Goal: Task Accomplishment & Management: Complete application form

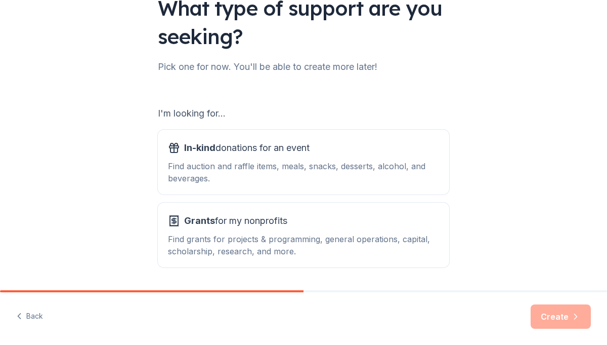
scroll to position [88, 0]
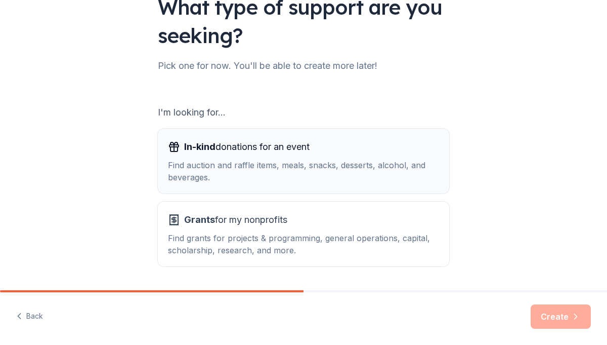
click at [269, 157] on div "In-kind donations for an event Find auction and raffle items, meals, snacks, de…" at bounding box center [303, 161] width 271 height 45
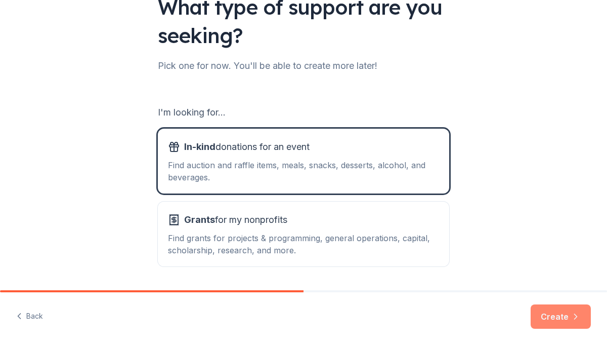
click at [549, 314] on button "Create" at bounding box center [561, 316] width 60 height 24
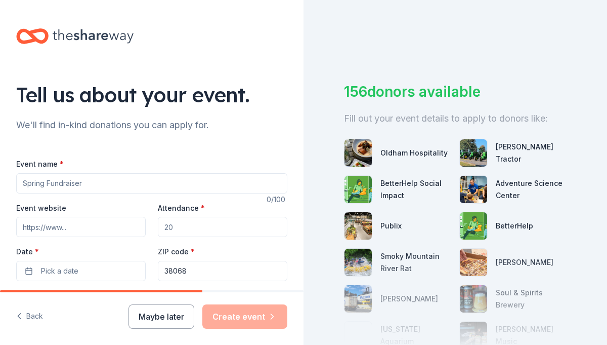
click at [80, 187] on input "Event name *" at bounding box center [151, 183] width 271 height 20
type input "Environmental Learning Center Retreat"
click at [80, 228] on input "Event website" at bounding box center [81, 227] width 130 height 20
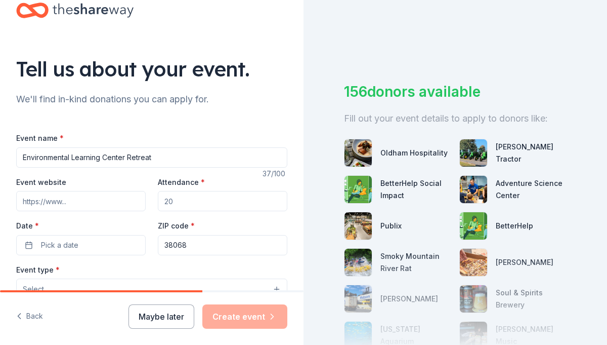
scroll to position [37, 0]
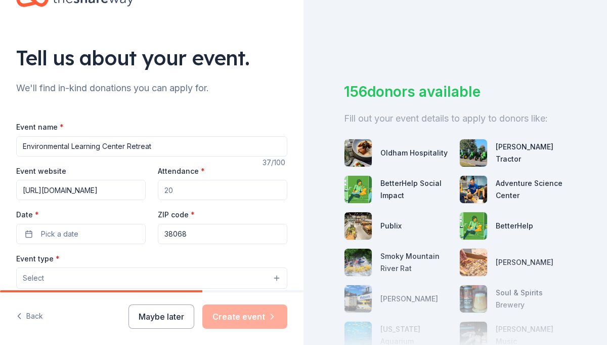
type input "https://fayetteacademy.org/clubs"
click at [185, 191] on input "Attendance *" at bounding box center [223, 190] width 130 height 20
type input "30"
click at [32, 231] on button "Pick a date" at bounding box center [81, 234] width 130 height 20
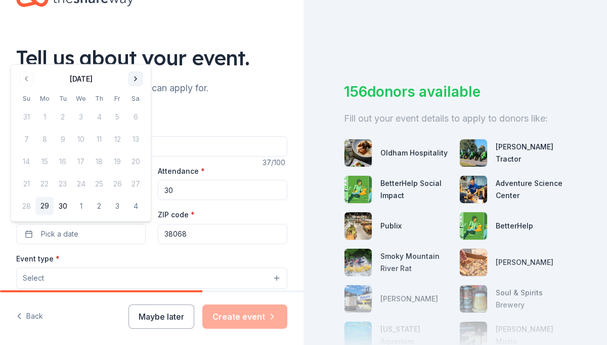
click at [134, 79] on button "Go to next month" at bounding box center [136, 79] width 14 height 14
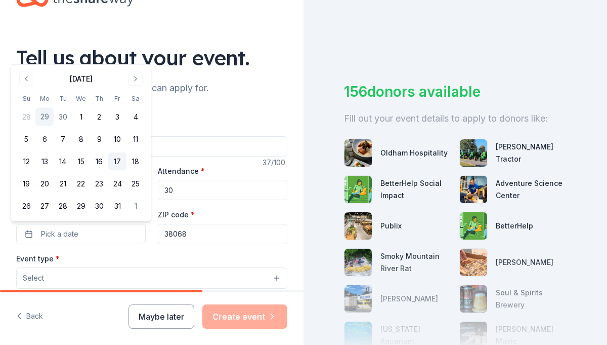
click at [118, 160] on button "17" at bounding box center [117, 161] width 18 height 18
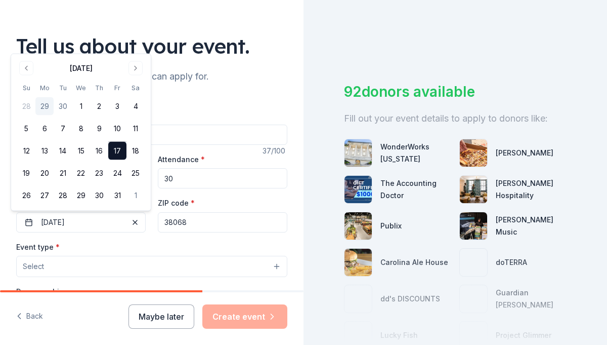
scroll to position [49, 0]
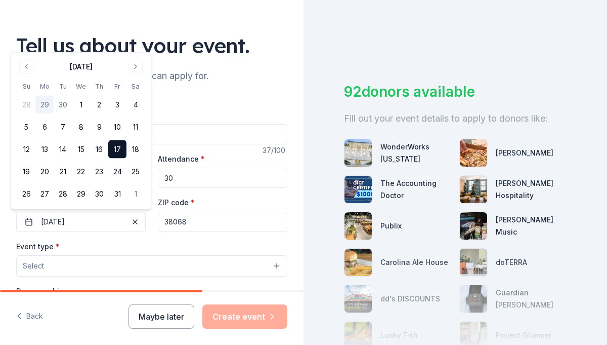
click at [155, 243] on div "Event type * Select" at bounding box center [151, 258] width 271 height 37
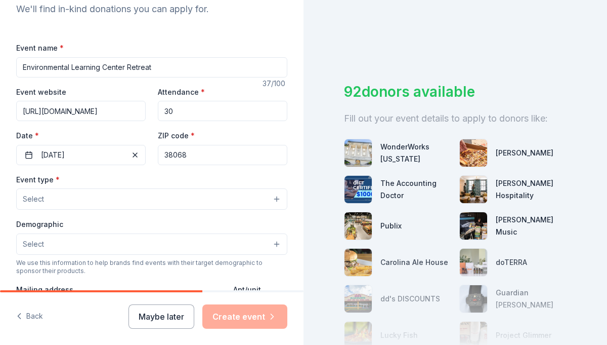
scroll to position [118, 0]
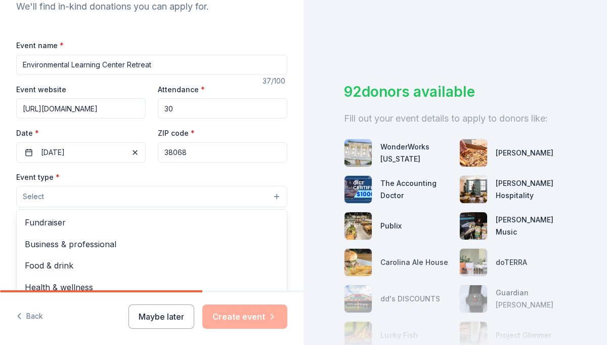
click at [276, 196] on button "Select" at bounding box center [151, 196] width 271 height 21
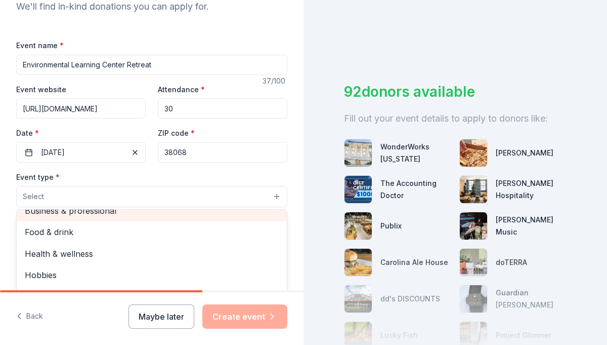
scroll to position [33, 0]
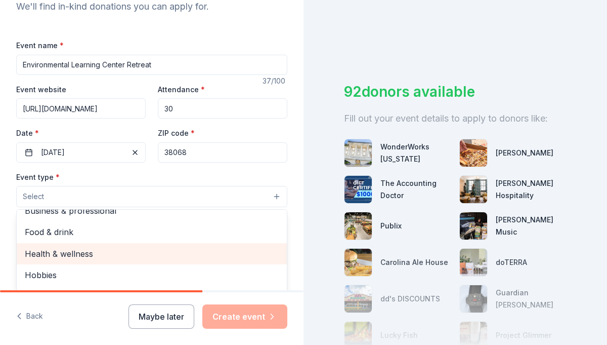
click at [94, 252] on span "Health & wellness" at bounding box center [152, 253] width 254 height 13
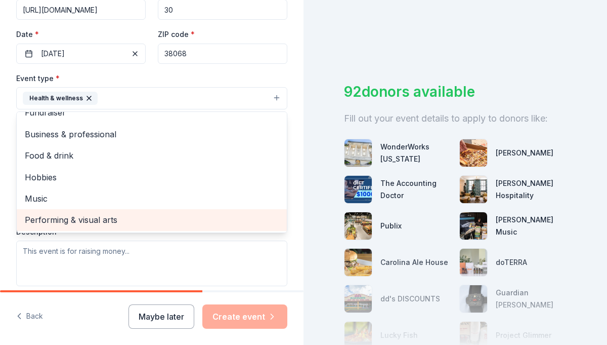
scroll to position [0, 0]
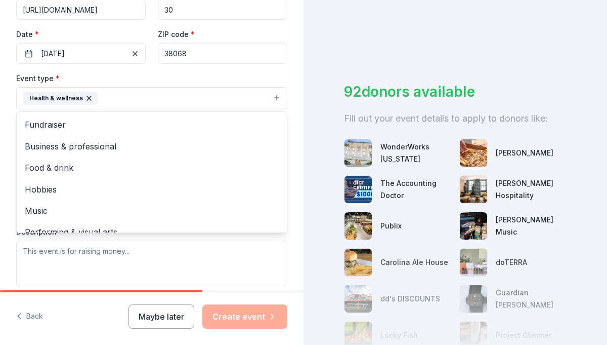
click at [183, 264] on div "Event type * Health & wellness Fundraiser Business & professional Food & drink …" at bounding box center [151, 179] width 271 height 214
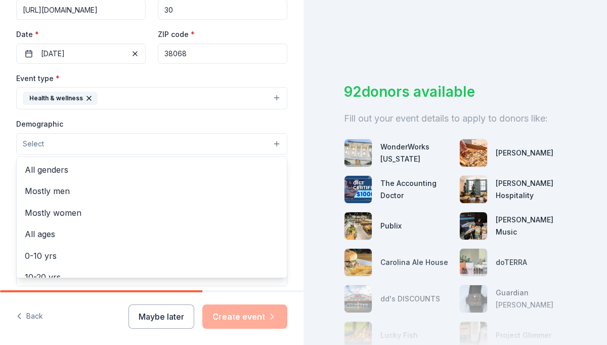
click at [274, 142] on button "Select" at bounding box center [151, 143] width 271 height 21
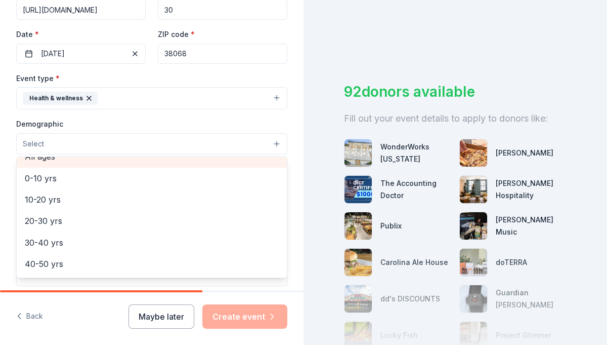
scroll to position [79, 0]
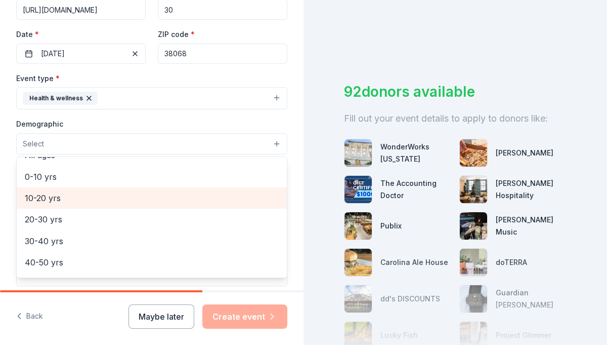
click at [59, 199] on span "10-20 yrs" at bounding box center [152, 197] width 254 height 13
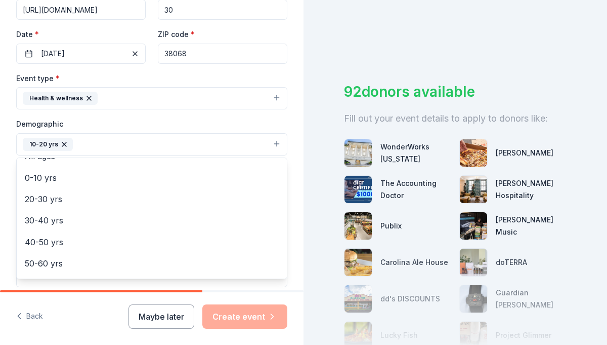
click at [290, 256] on div "Tell us about your event. We'll find in-kind donations you can apply for. Event…" at bounding box center [152, 121] width 304 height 676
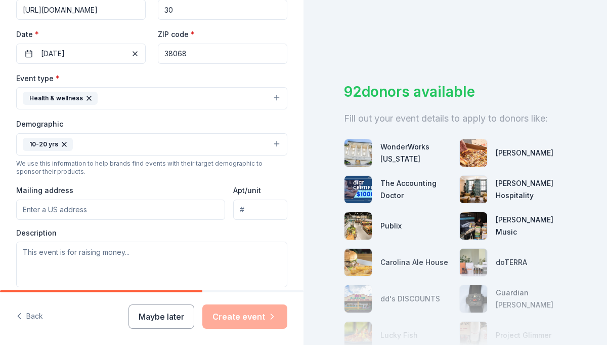
click at [88, 212] on input "Mailing address" at bounding box center [120, 209] width 209 height 20
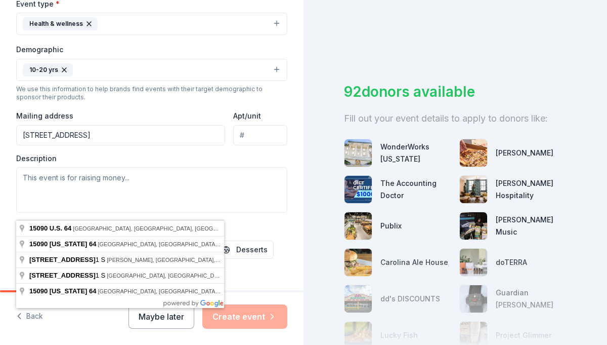
scroll to position [295, 0]
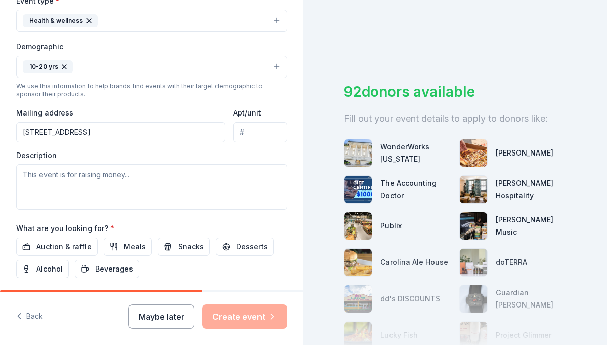
click at [132, 155] on div "Description" at bounding box center [151, 180] width 271 height 60
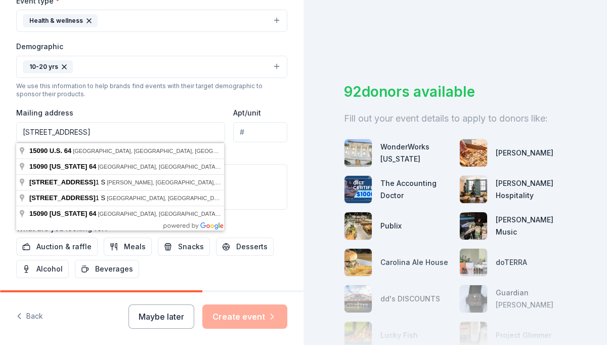
click at [92, 134] on input "15090 Hwy 64" at bounding box center [120, 132] width 209 height 20
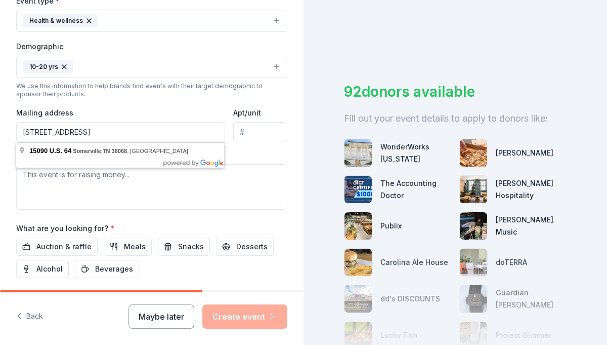
type input "15090 Hwy 64, Somerville, TN 38068"
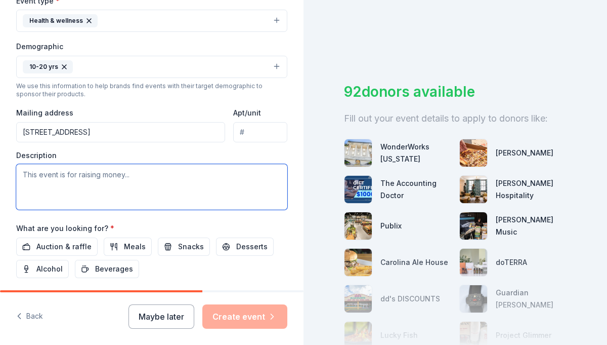
click at [138, 198] on textarea at bounding box center [151, 187] width 271 height 46
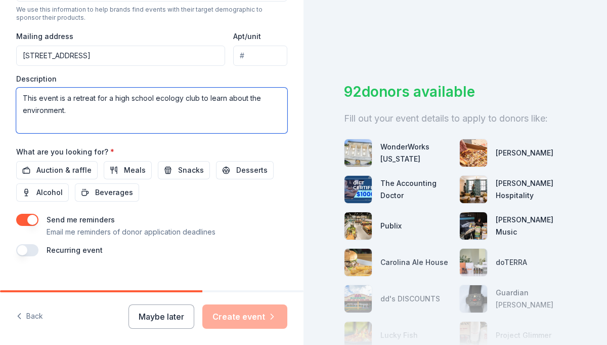
scroll to position [371, 0]
type textarea "This event is a retreat for a high school ecology club to learn about the envir…"
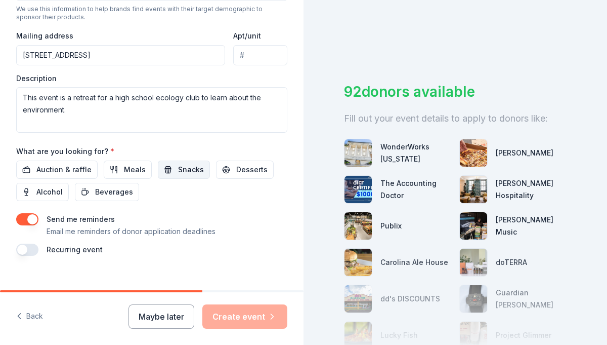
click at [178, 170] on span "Snacks" at bounding box center [191, 169] width 26 height 12
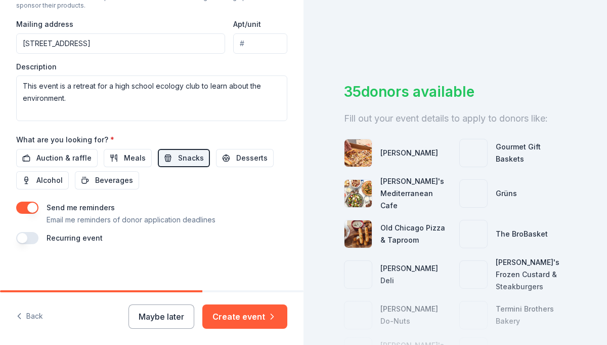
scroll to position [386, 0]
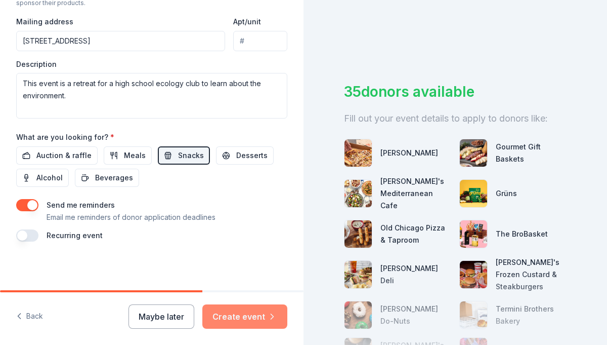
click at [240, 317] on button "Create event" at bounding box center [244, 316] width 85 height 24
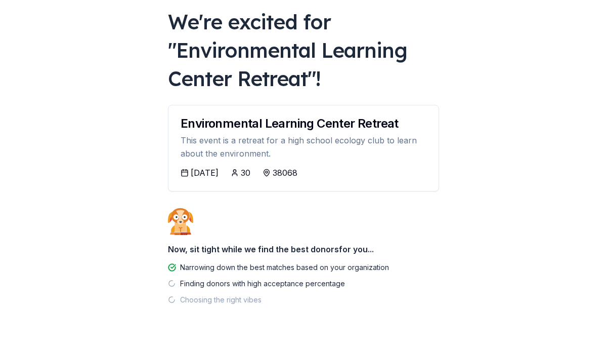
scroll to position [85, 0]
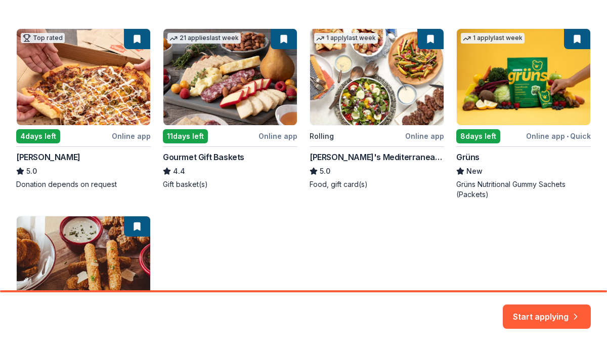
scroll to position [175, 0]
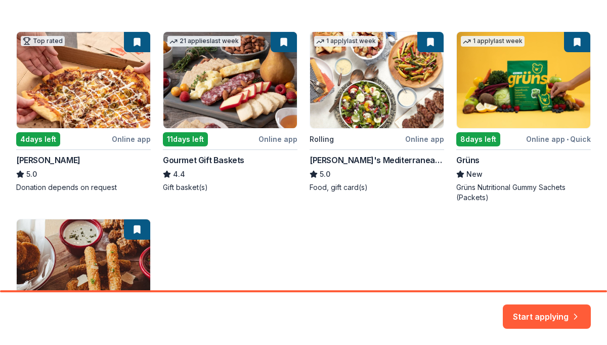
click at [522, 89] on div "Top rated 4 days left Online app Casey's 5.0 Donation depends on request 21 app…" at bounding box center [303, 205] width 575 height 348
click at [536, 313] on button "Start applying" at bounding box center [547, 310] width 88 height 24
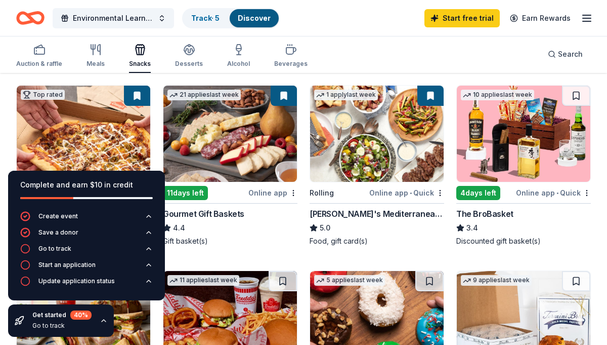
scroll to position [98, 0]
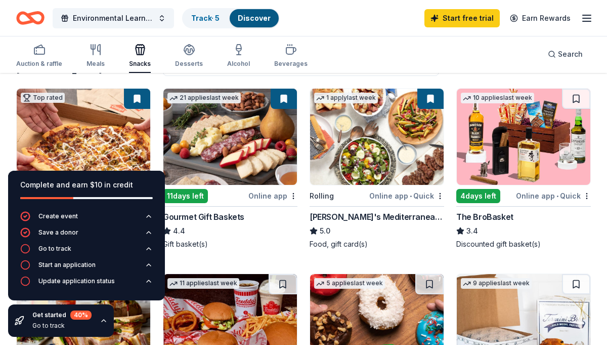
click at [230, 149] on img at bounding box center [230, 137] width 134 height 96
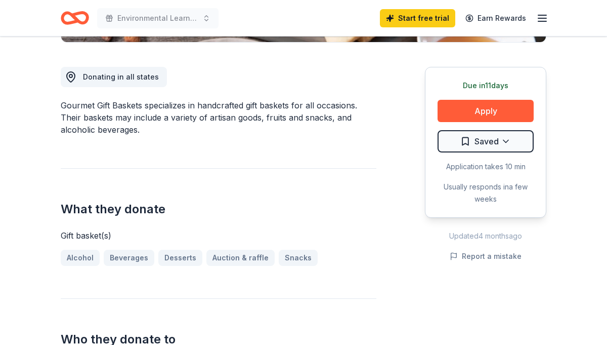
scroll to position [268, 0]
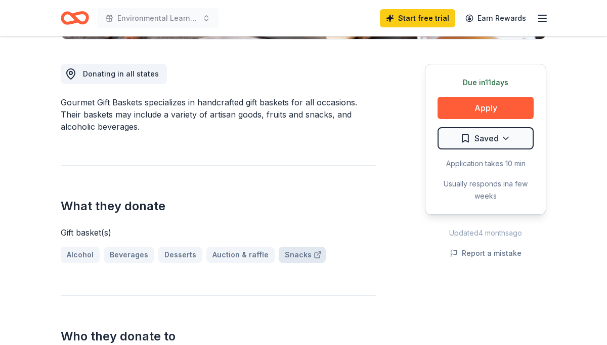
click at [294, 255] on link "Snacks" at bounding box center [302, 254] width 47 height 16
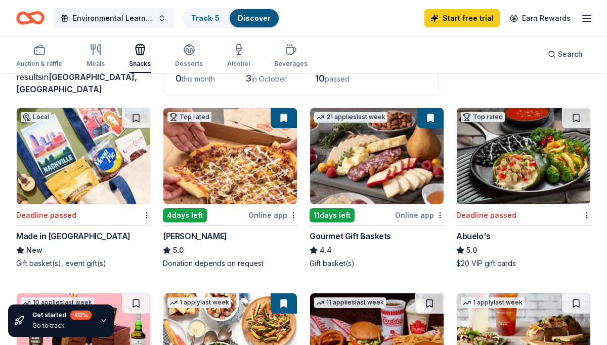
scroll to position [80, 0]
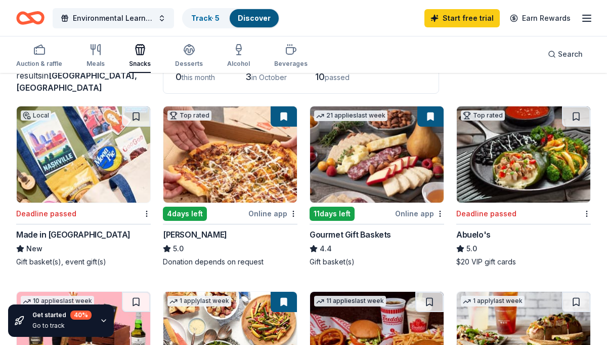
click at [505, 148] on img at bounding box center [524, 154] width 134 height 96
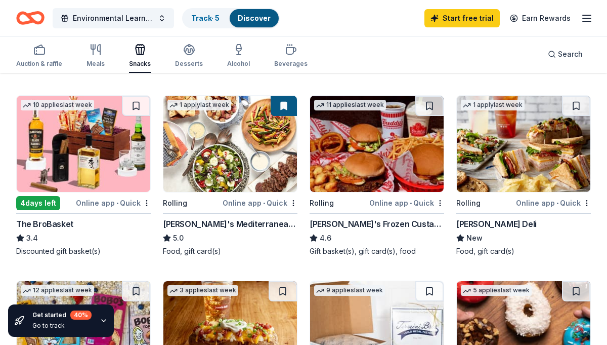
scroll to position [276, 0]
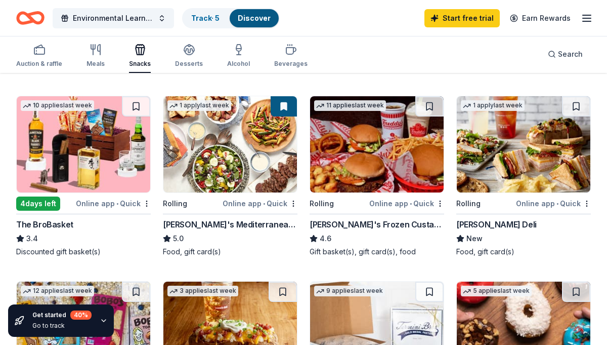
click at [353, 156] on img at bounding box center [377, 144] width 134 height 96
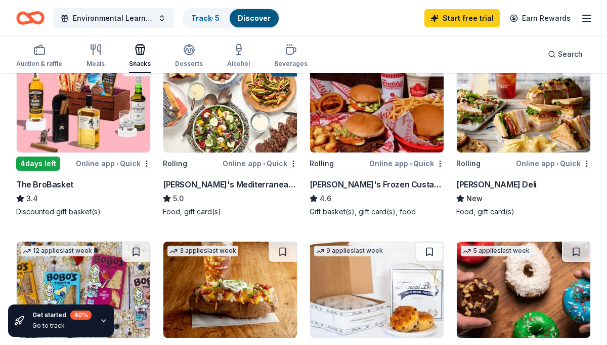
scroll to position [318, 0]
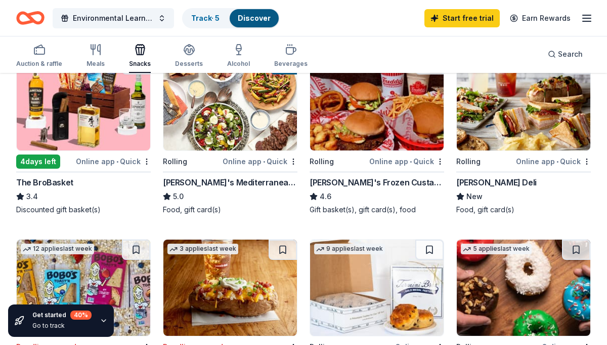
click at [522, 113] on img at bounding box center [524, 102] width 134 height 96
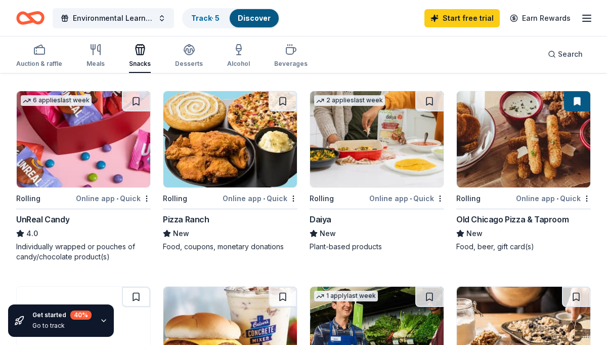
scroll to position [662, 0]
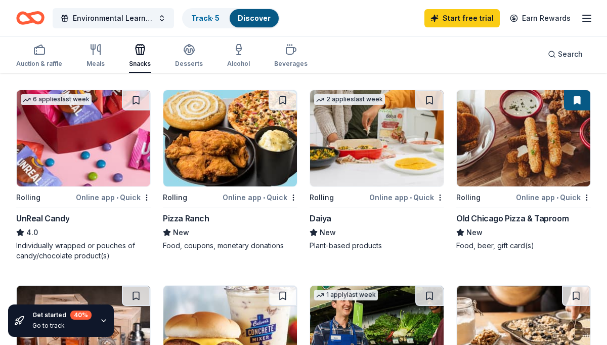
click at [106, 178] on img at bounding box center [84, 138] width 134 height 96
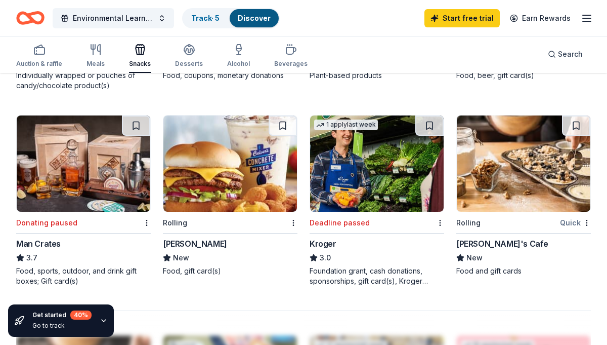
scroll to position [831, 0]
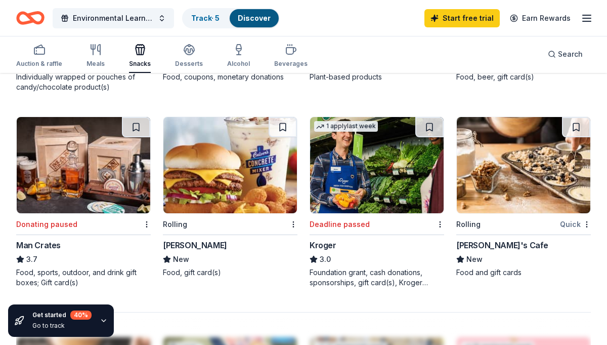
click at [378, 279] on div "Foundation grant, cash donations, sponsorships, gift card(s), Kroger products" at bounding box center [377, 277] width 135 height 20
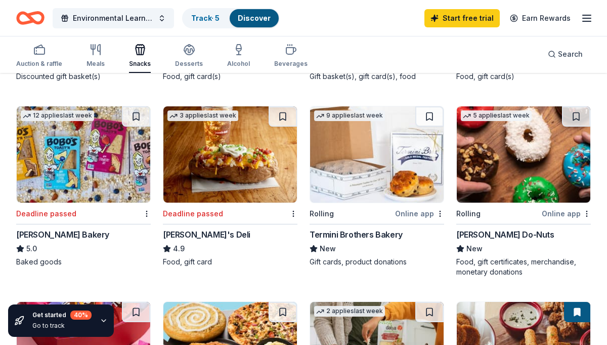
scroll to position [451, 0]
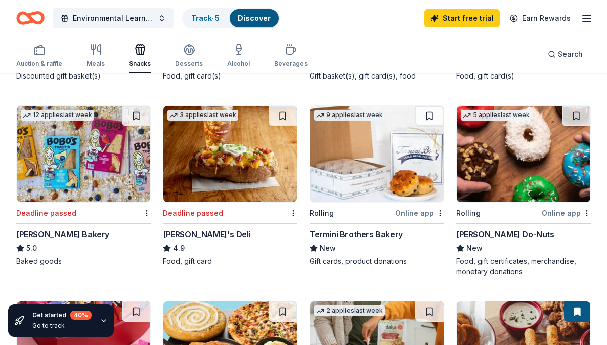
click at [514, 154] on img at bounding box center [524, 154] width 134 height 96
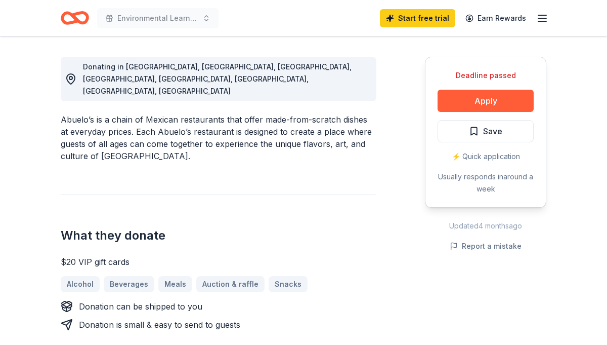
scroll to position [275, 0]
click at [471, 102] on button "Apply" at bounding box center [486, 101] width 96 height 22
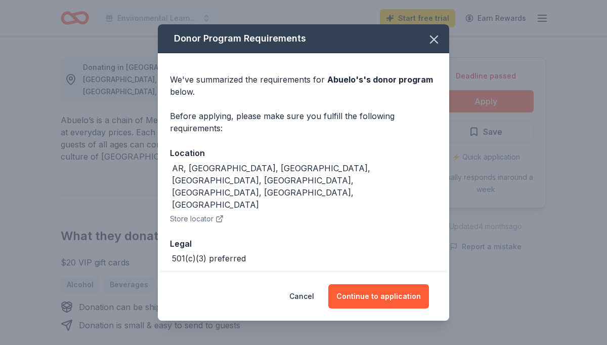
scroll to position [10, 0]
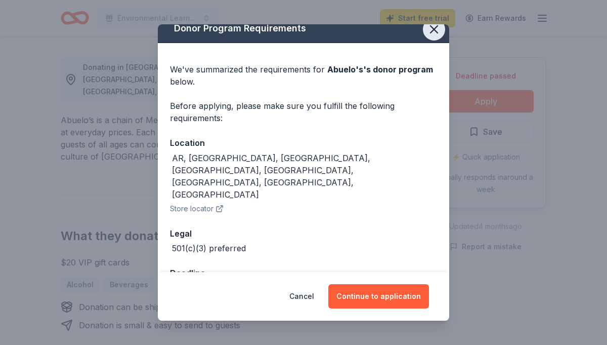
click at [436, 26] on icon "button" at bounding box center [434, 29] width 7 height 7
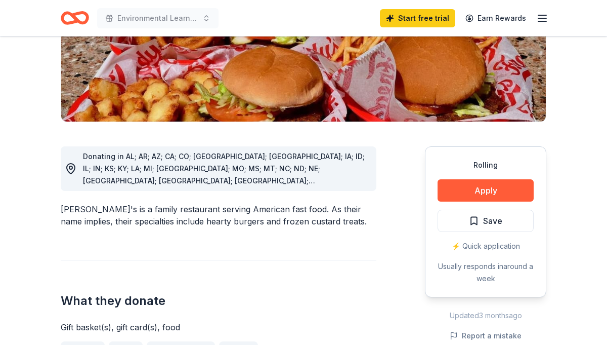
scroll to position [215, 0]
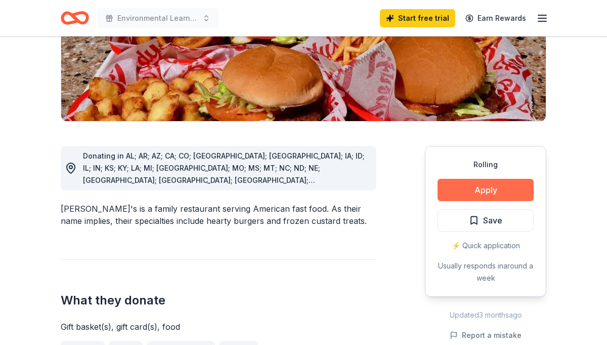
click at [467, 179] on button "Apply" at bounding box center [486, 190] width 96 height 22
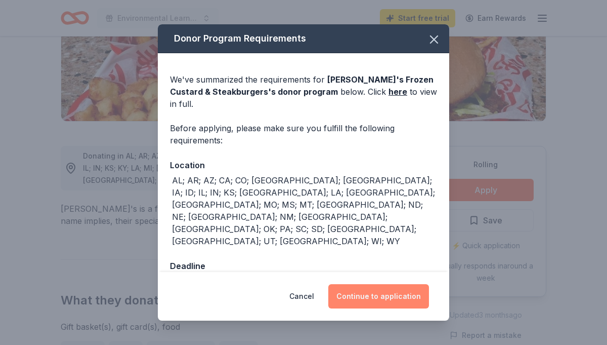
click at [365, 287] on button "Continue to application" at bounding box center [378, 296] width 101 height 24
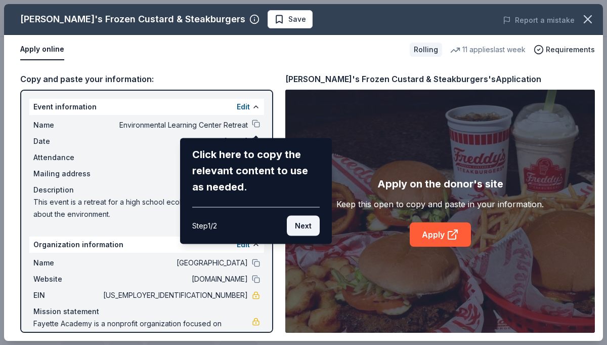
click at [311, 224] on button "Next" at bounding box center [303, 226] width 33 height 20
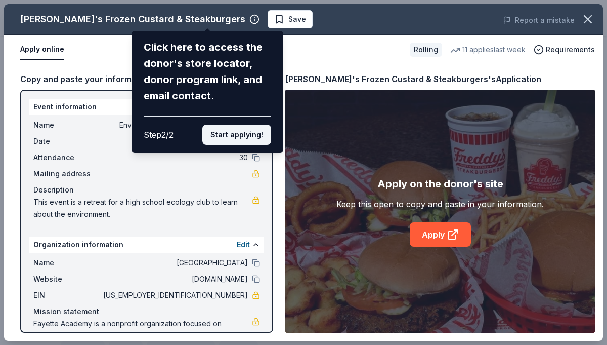
click at [229, 134] on button "Start applying!" at bounding box center [236, 134] width 69 height 20
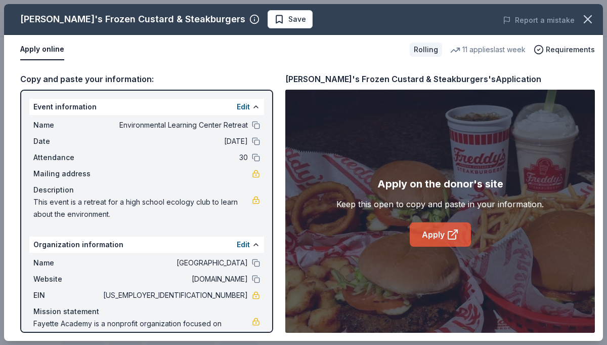
click at [440, 230] on link "Apply" at bounding box center [440, 234] width 61 height 24
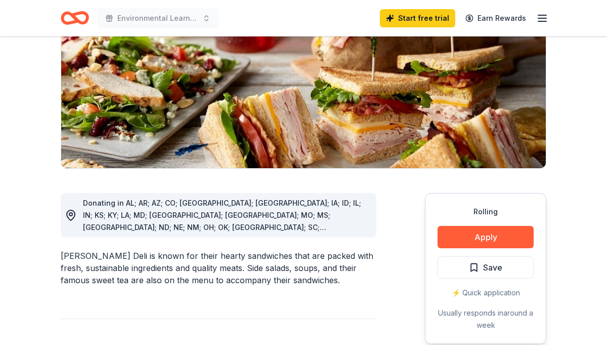
scroll to position [140, 0]
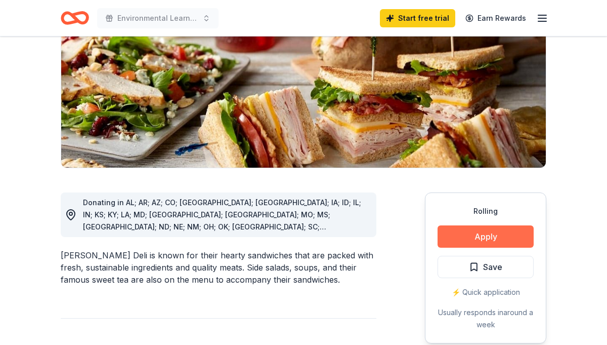
click at [479, 238] on button "Apply" at bounding box center [486, 236] width 96 height 22
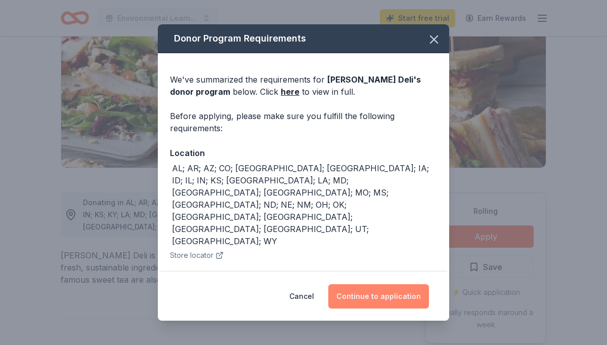
click at [384, 296] on button "Continue to application" at bounding box center [378, 296] width 101 height 24
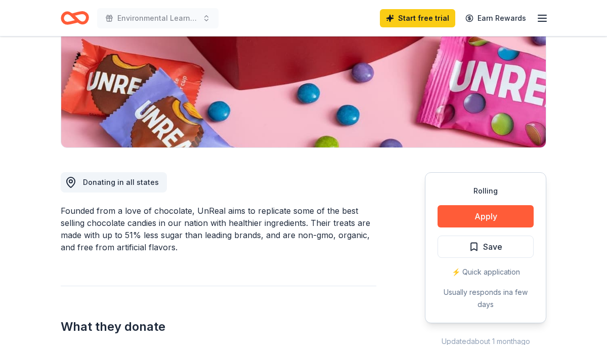
scroll to position [162, 0]
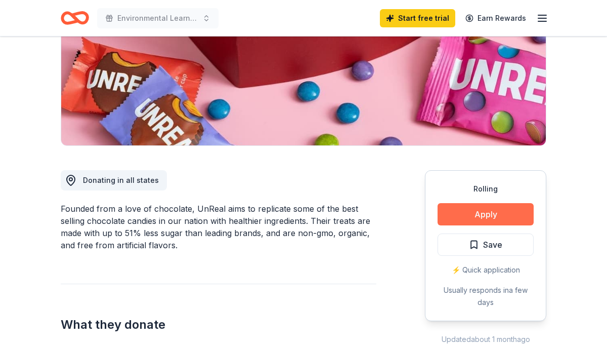
click at [476, 215] on button "Apply" at bounding box center [486, 214] width 96 height 22
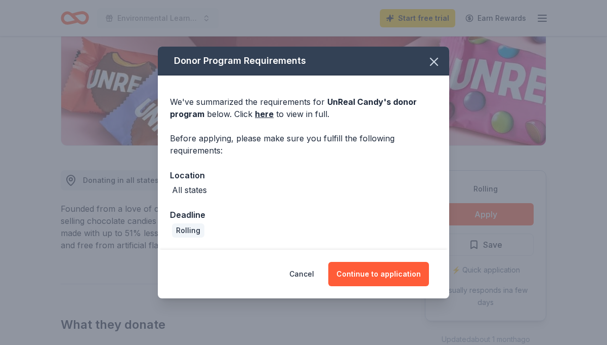
click at [245, 183] on div "Location All states" at bounding box center [303, 182] width 267 height 27
click at [366, 274] on button "Continue to application" at bounding box center [378, 274] width 101 height 24
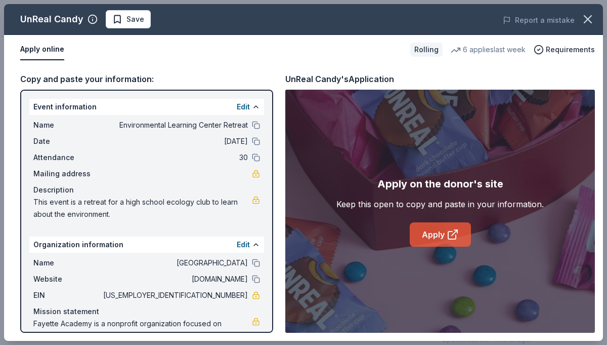
click at [434, 236] on link "Apply" at bounding box center [440, 234] width 61 height 24
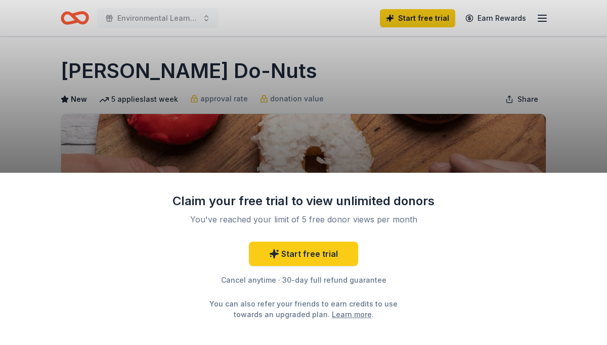
click at [397, 146] on div "Claim your free trial to view unlimited donors You've reached your limit of 5 f…" at bounding box center [303, 172] width 607 height 345
